Goal: Navigation & Orientation: Understand site structure

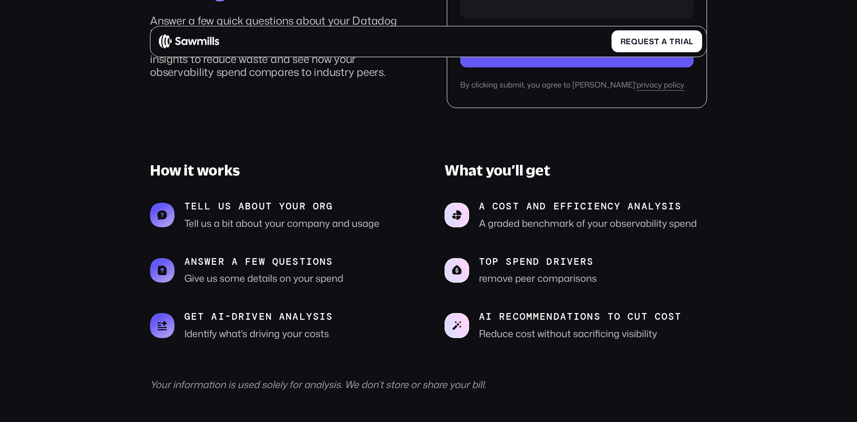
scroll to position [435, 0]
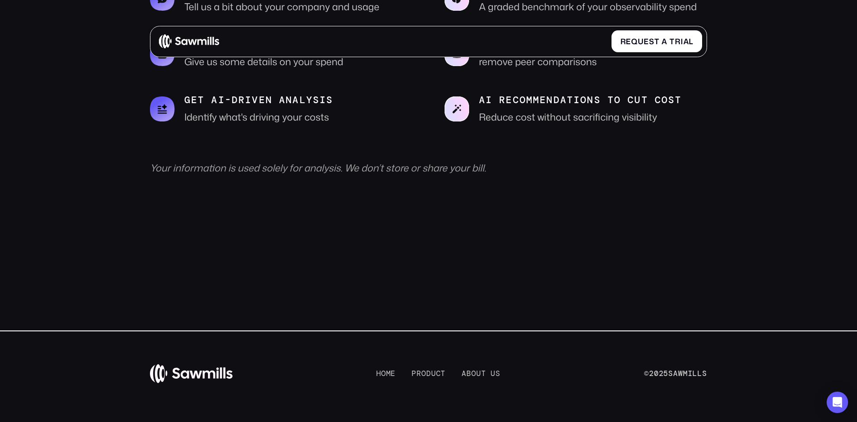
click at [203, 377] on img at bounding box center [191, 373] width 83 height 20
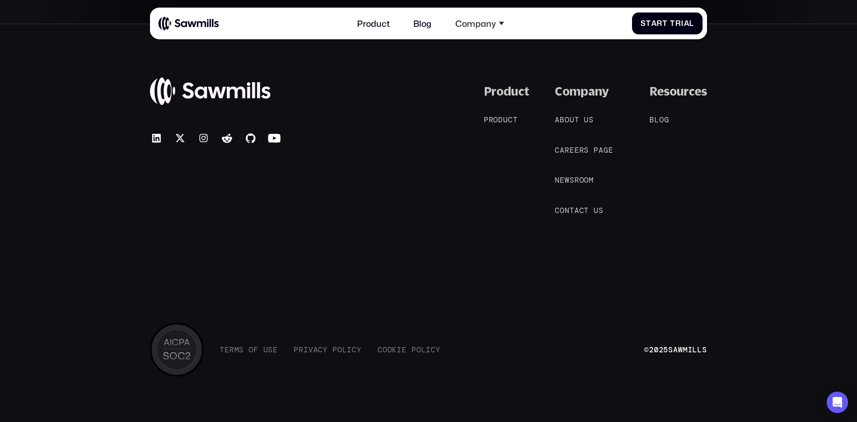
scroll to position [4908, 0]
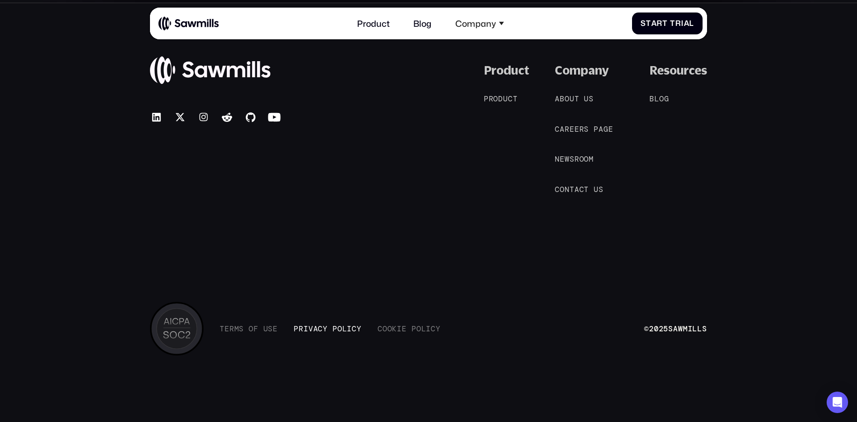
click at [322, 328] on span "c" at bounding box center [320, 328] width 5 height 9
click at [246, 327] on span at bounding box center [246, 328] width 5 height 9
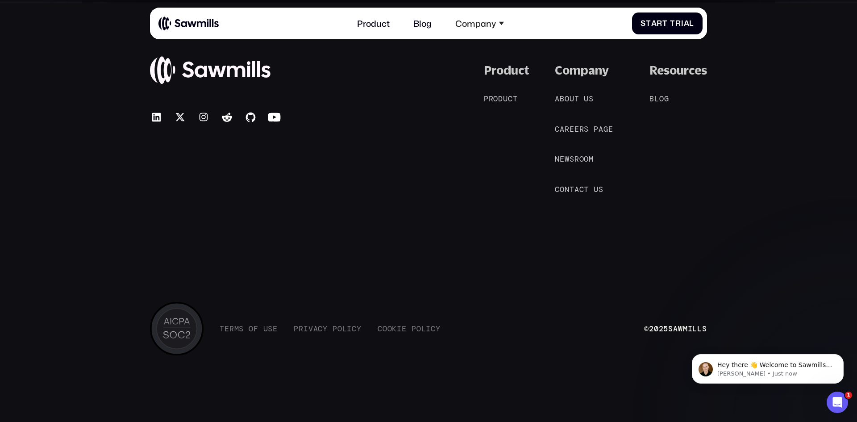
scroll to position [0, 0]
click at [574, 101] on span "t" at bounding box center [576, 98] width 5 height 9
